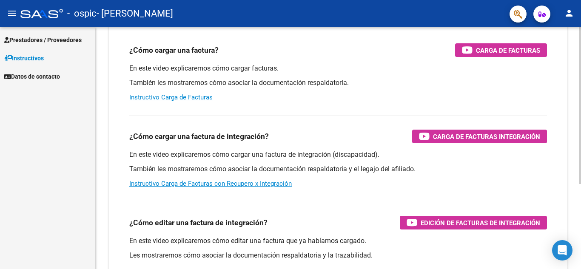
scroll to position [82, 0]
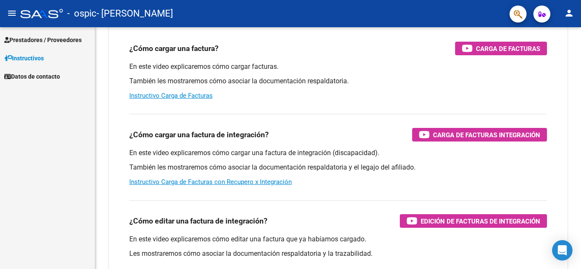
click at [62, 43] on span "Prestadores / Proveedores" at bounding box center [42, 39] width 77 height 9
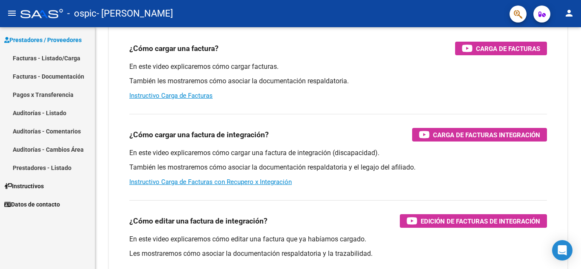
click at [61, 59] on link "Facturas - Listado/Carga" at bounding box center [47, 58] width 95 height 18
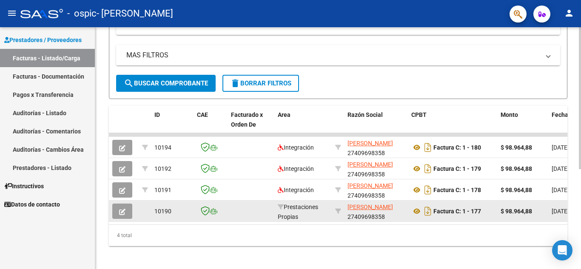
scroll to position [170, 0]
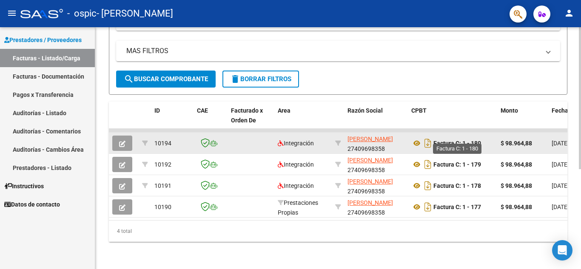
click at [289, 140] on strong "Factura C: 1 - 180" at bounding box center [457, 143] width 48 height 7
click at [289, 138] on icon at bounding box center [416, 143] width 11 height 10
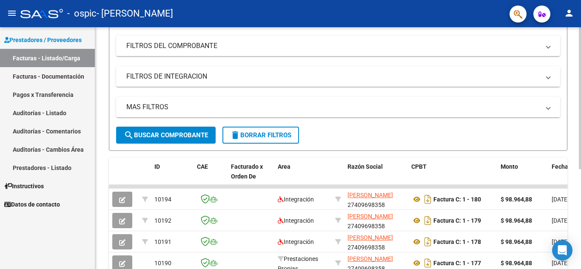
scroll to position [0, 0]
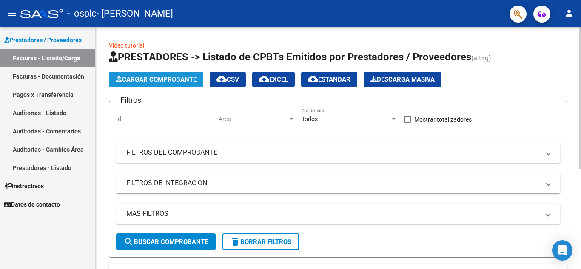
click at [187, 78] on span "Cargar Comprobante" at bounding box center [156, 80] width 81 height 8
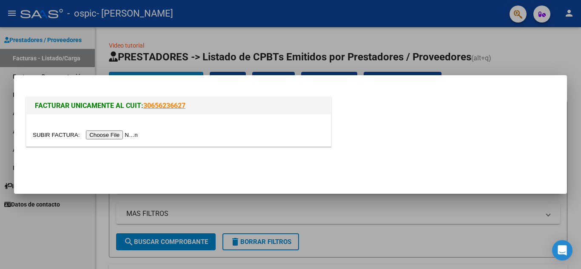
click at [125, 137] on input "file" at bounding box center [87, 135] width 108 height 9
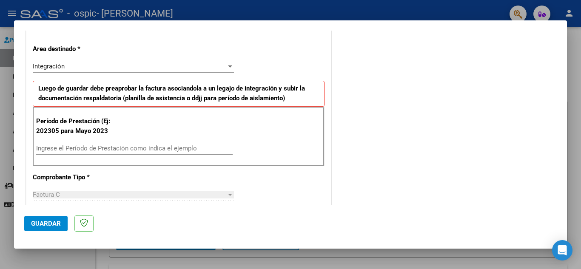
scroll to position [171, 0]
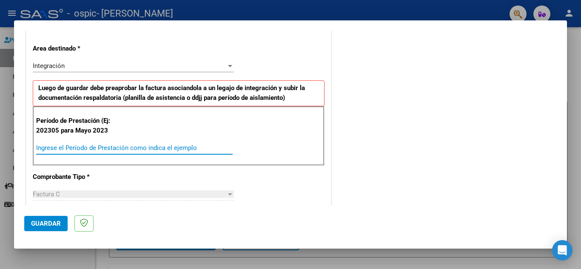
click at [167, 145] on input "Ingrese el Período de Prestación como indica el ejemplo" at bounding box center [134, 148] width 197 height 8
type input "202507"
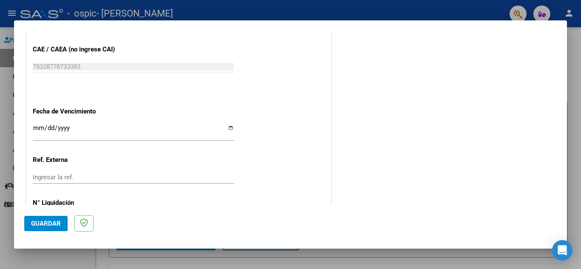
scroll to position [529, 0]
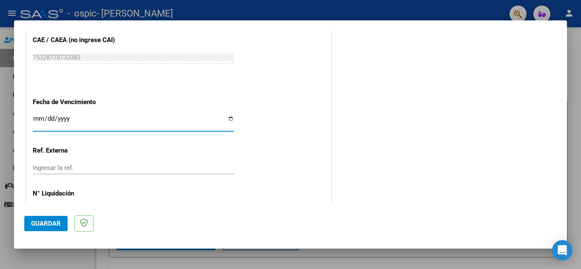
click at [227, 118] on input "Ingresar la fecha" at bounding box center [133, 122] width 201 height 14
type input "[DATE]"
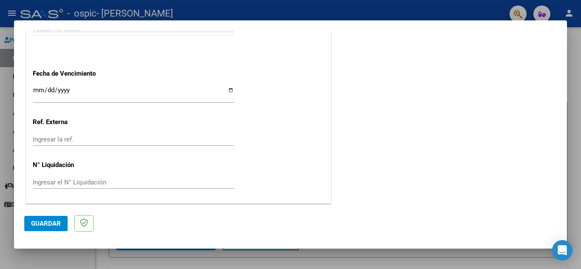
click at [98, 146] on div "Ingresar la ref." at bounding box center [133, 139] width 201 height 13
click at [51, 222] on span "Guardar" at bounding box center [46, 224] width 30 height 8
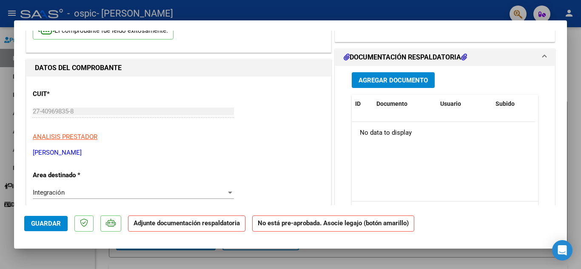
scroll to position [0, 0]
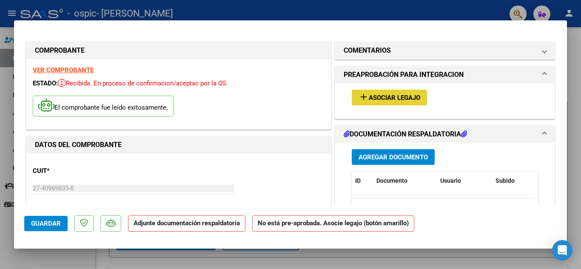
click at [289, 100] on span "Asociar Legajo" at bounding box center [394, 98] width 51 height 8
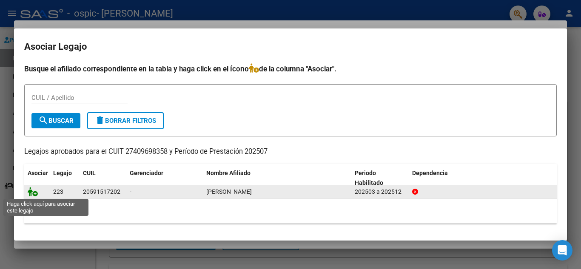
click at [32, 192] on icon at bounding box center [33, 191] width 10 height 9
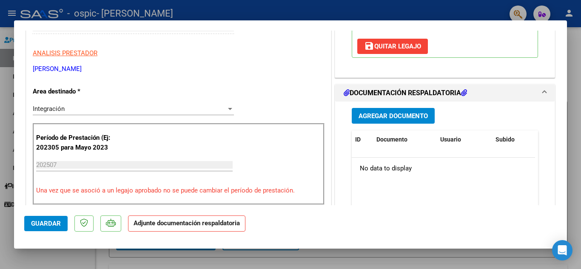
scroll to position [161, 0]
click at [289, 109] on button "Agregar Documento" at bounding box center [393, 116] width 83 height 16
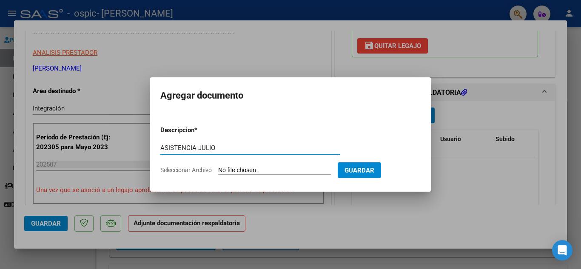
type input "ASISTENCIA JULIO"
click at [289, 170] on input "Seleccionar Archivo" at bounding box center [274, 171] width 113 height 8
click at [231, 169] on input "Seleccionar Archivo" at bounding box center [274, 171] width 113 height 8
type input "C:\fakepath\Adobe Scan [DATE] (1).pdf"
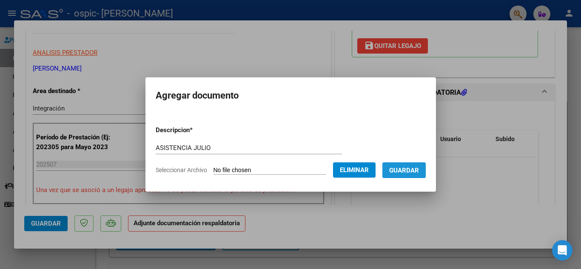
click at [289, 173] on span "Guardar" at bounding box center [404, 171] width 30 height 8
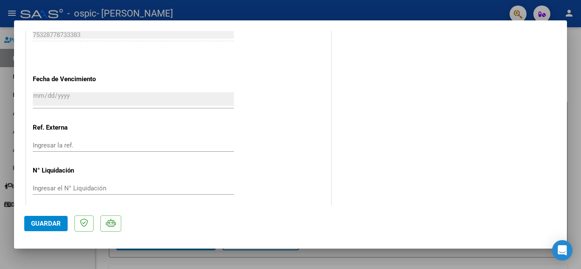
scroll to position [587, 0]
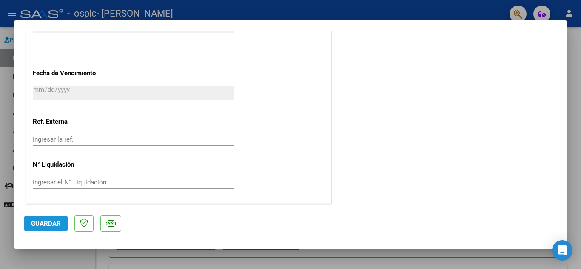
click at [44, 228] on span "Guardar" at bounding box center [46, 224] width 30 height 8
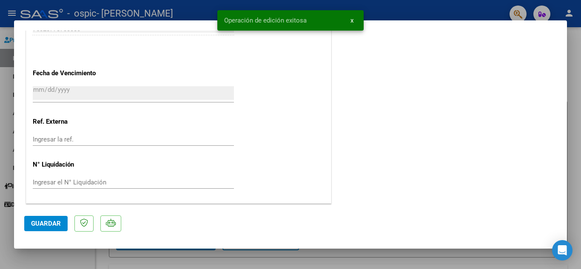
click at [289, 112] on div at bounding box center [290, 134] width 581 height 269
type input "$ 0,00"
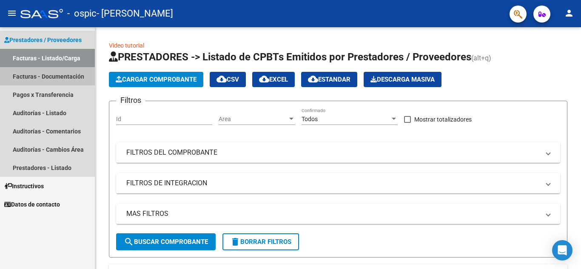
click at [59, 74] on link "Facturas - Documentación" at bounding box center [47, 76] width 95 height 18
